Goal: Find specific page/section: Find specific page/section

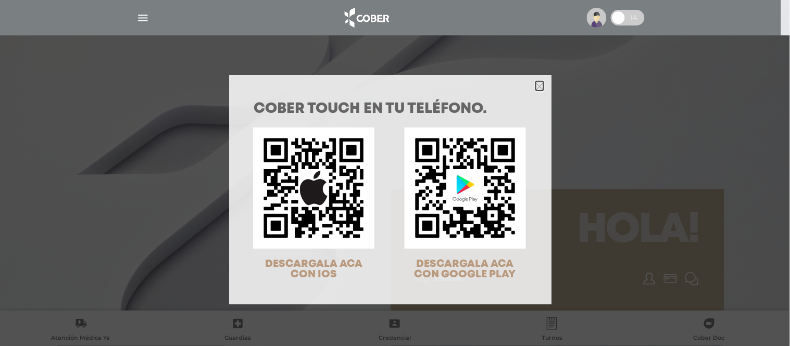
click at [536, 87] on icon "Close" at bounding box center [540, 87] width 8 height 8
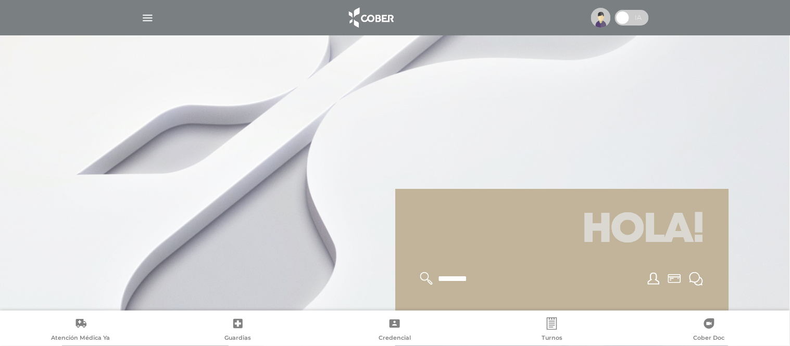
click at [602, 15] on img at bounding box center [601, 18] width 20 height 20
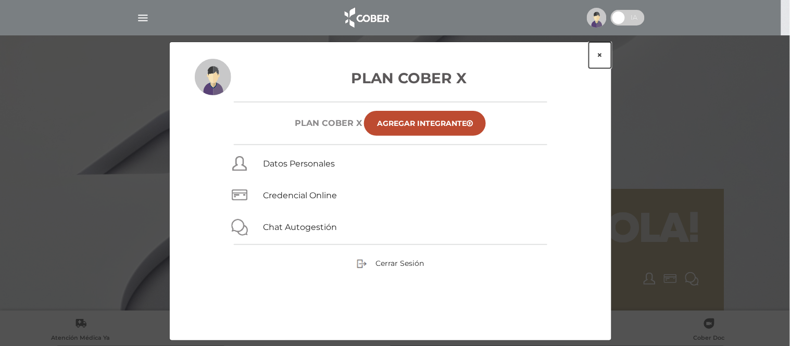
click at [603, 51] on button "×" at bounding box center [600, 55] width 22 height 26
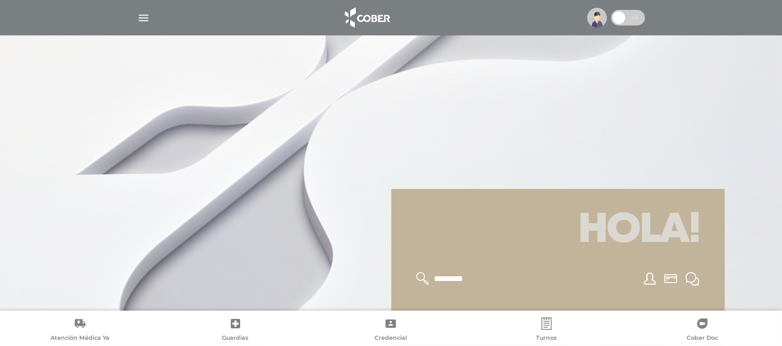
click at [142, 13] on img "button" at bounding box center [143, 17] width 13 height 13
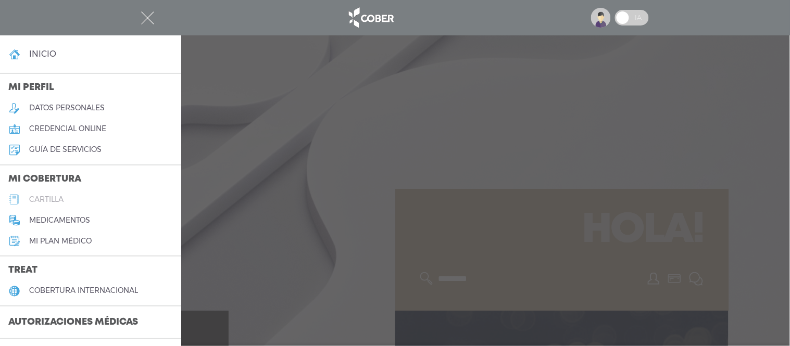
click at [45, 196] on h5 "cartilla" at bounding box center [46, 199] width 34 height 9
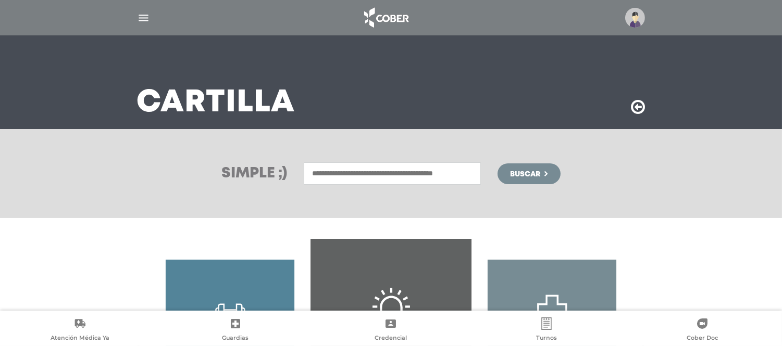
scroll to position [58, 0]
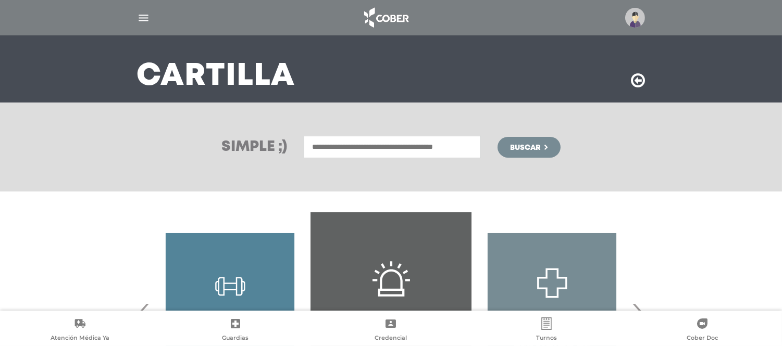
click at [358, 149] on input "text" at bounding box center [392, 147] width 177 height 22
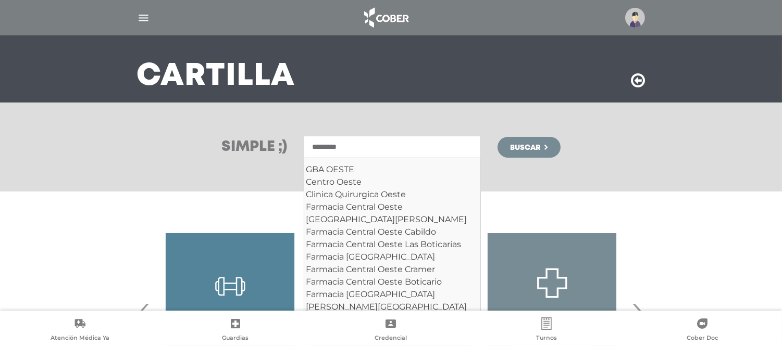
type input "*********"
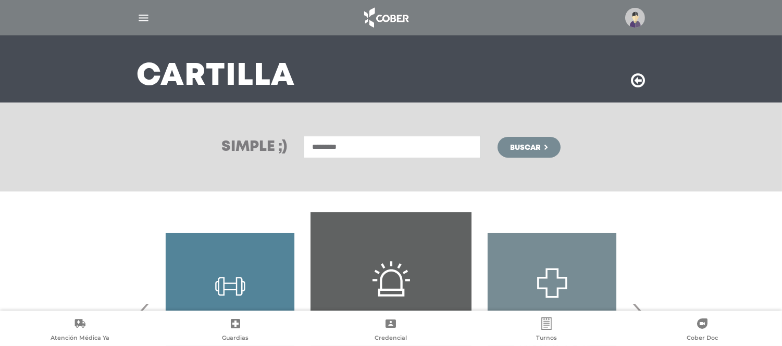
click at [540, 142] on button "Buscar" at bounding box center [528, 147] width 63 height 21
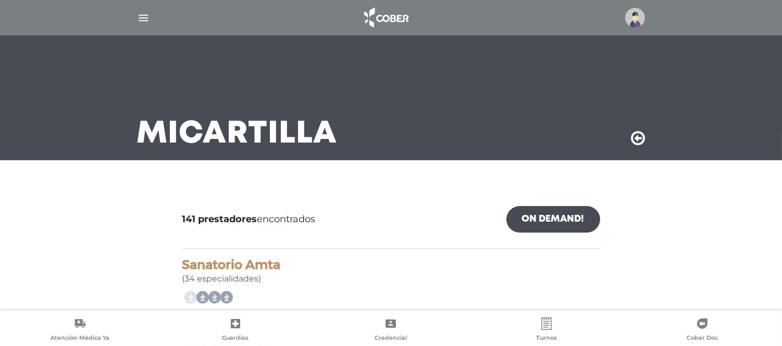
click at [560, 219] on link "On Demand!" at bounding box center [553, 219] width 94 height 27
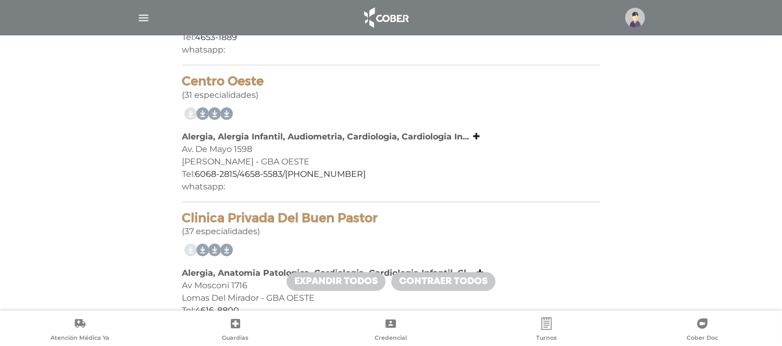
scroll to position [347, 0]
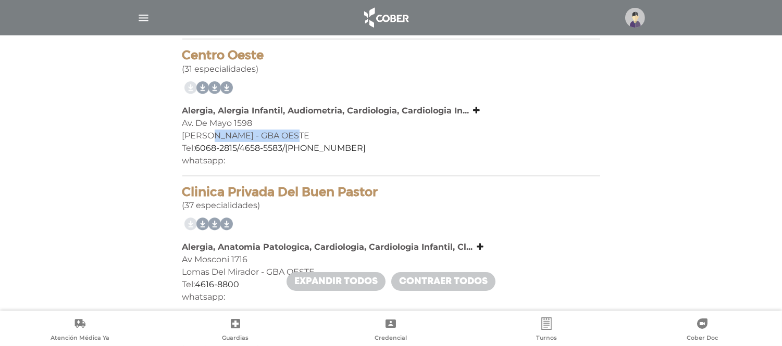
drag, startPoint x: 217, startPoint y: 133, endPoint x: 310, endPoint y: 132, distance: 93.2
click at [310, 132] on div "Ramos Mejia - GBA OESTE" at bounding box center [391, 136] width 418 height 13
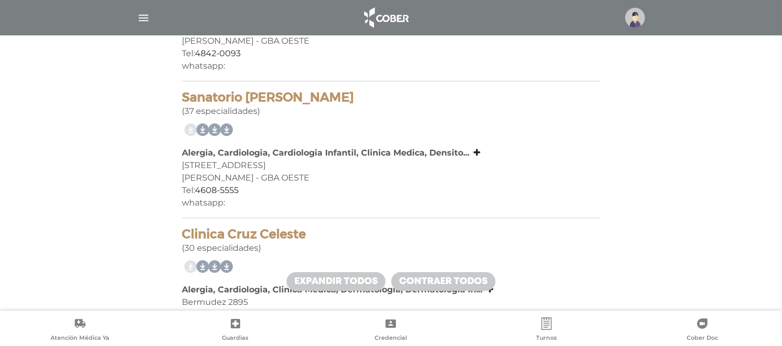
scroll to position [868, 0]
